Goal: Task Accomplishment & Management: Complete application form

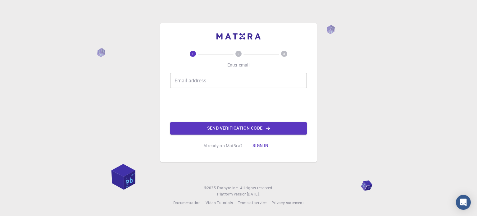
click at [228, 82] on input "Email address" at bounding box center [238, 80] width 137 height 15
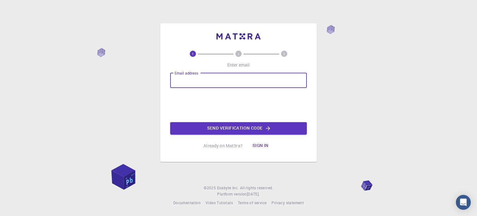
type input "[EMAIL_ADDRESS][DOMAIN_NAME]"
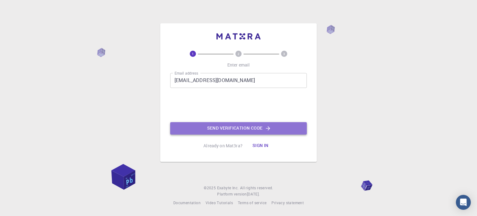
click at [260, 129] on button "Send verification code" at bounding box center [238, 128] width 137 height 12
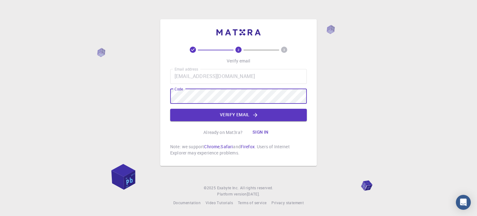
click at [242, 123] on div "2 3 Verify email Email address [EMAIL_ADDRESS][DOMAIN_NAME] Email address Code …" at bounding box center [238, 101] width 137 height 109
click at [245, 118] on button "Verify email" at bounding box center [238, 115] width 137 height 12
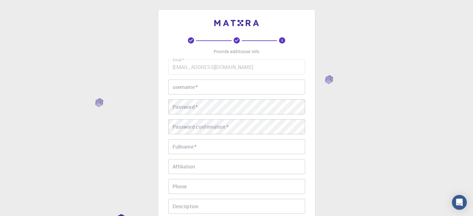
click at [225, 91] on input "username   *" at bounding box center [236, 87] width 137 height 15
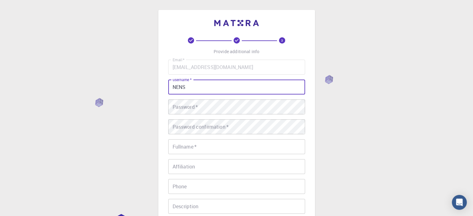
type input "NENS"
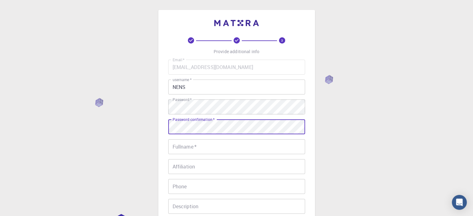
click at [210, 141] on input "Fullname   *" at bounding box center [236, 146] width 137 height 15
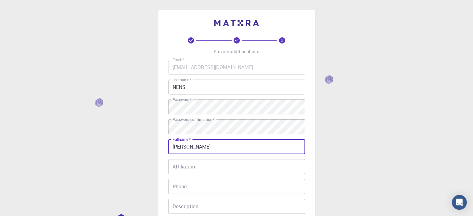
type input "[PERSON_NAME]"
click at [240, 170] on input "Affiliation" at bounding box center [236, 166] width 137 height 15
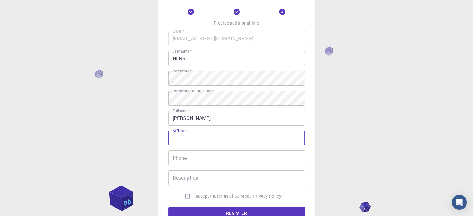
scroll to position [31, 0]
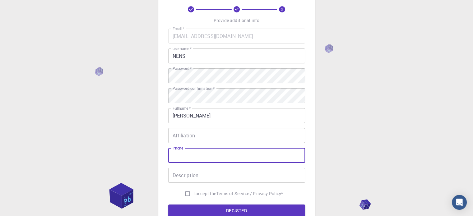
click at [237, 155] on input "Phone" at bounding box center [236, 155] width 137 height 15
click at [222, 176] on input "Description" at bounding box center [236, 175] width 137 height 15
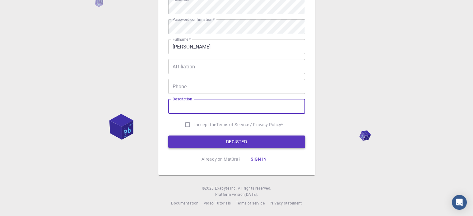
click at [238, 145] on button "REGISTER" at bounding box center [236, 142] width 137 height 12
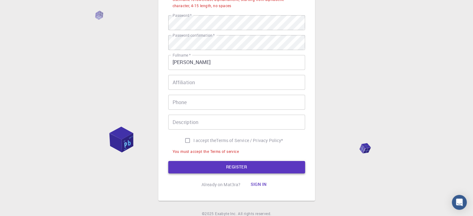
scroll to position [116, 0]
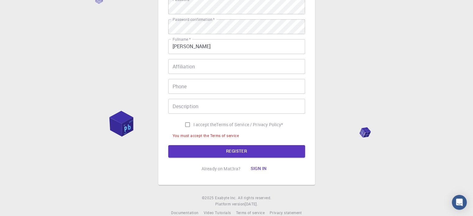
click at [185, 123] on input "I accept the Terms of Service / Privacy Policy *" at bounding box center [188, 125] width 12 height 12
checkbox input "true"
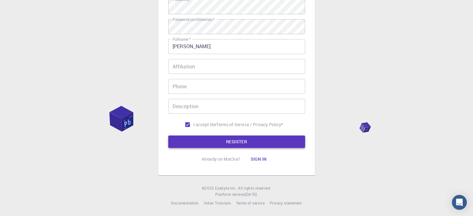
click at [207, 141] on button "REGISTER" at bounding box center [236, 142] width 137 height 12
click at [245, 141] on button "REGISTER" at bounding box center [236, 142] width 137 height 12
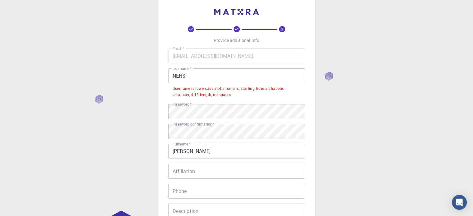
scroll to position [0, 0]
